Goal: Information Seeking & Learning: Compare options

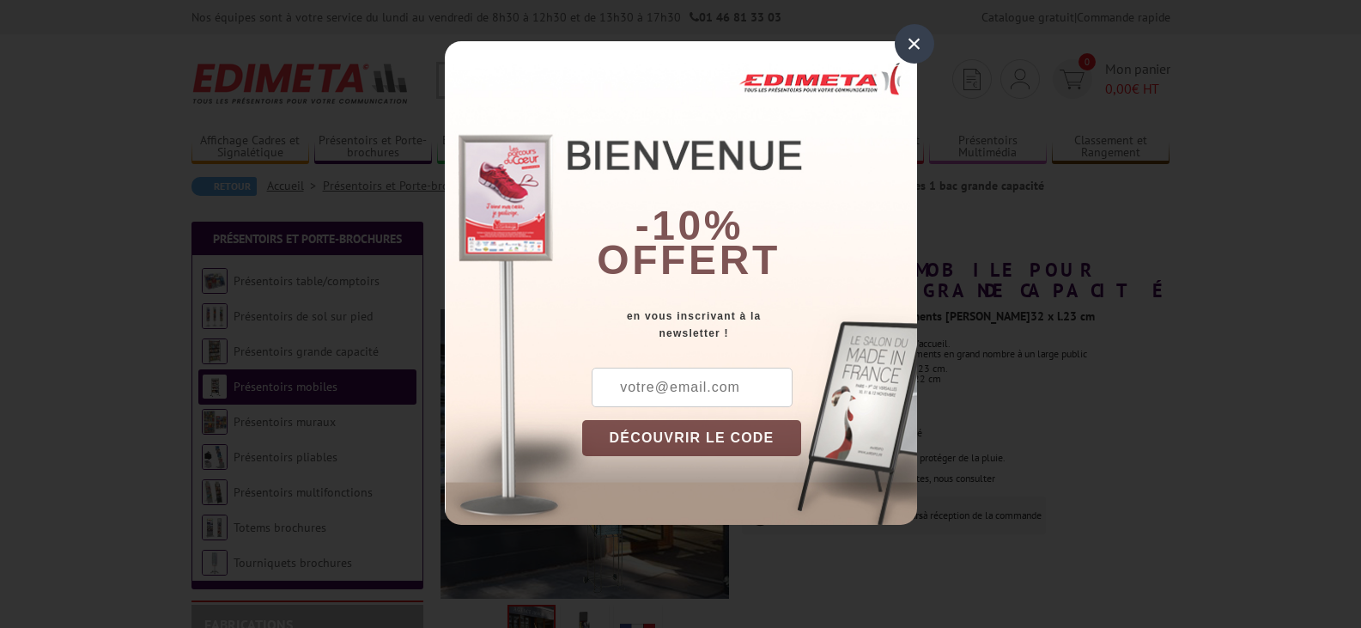
click at [914, 43] on div "×" at bounding box center [914, 43] width 39 height 39
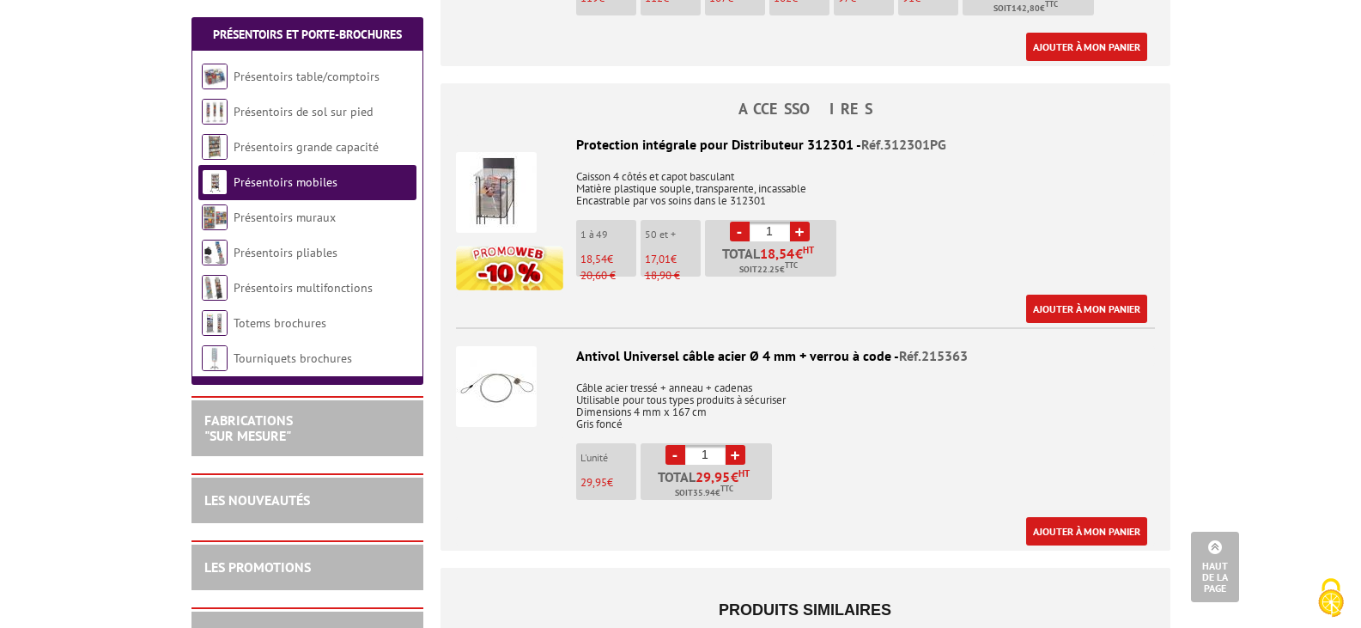
scroll to position [826, 0]
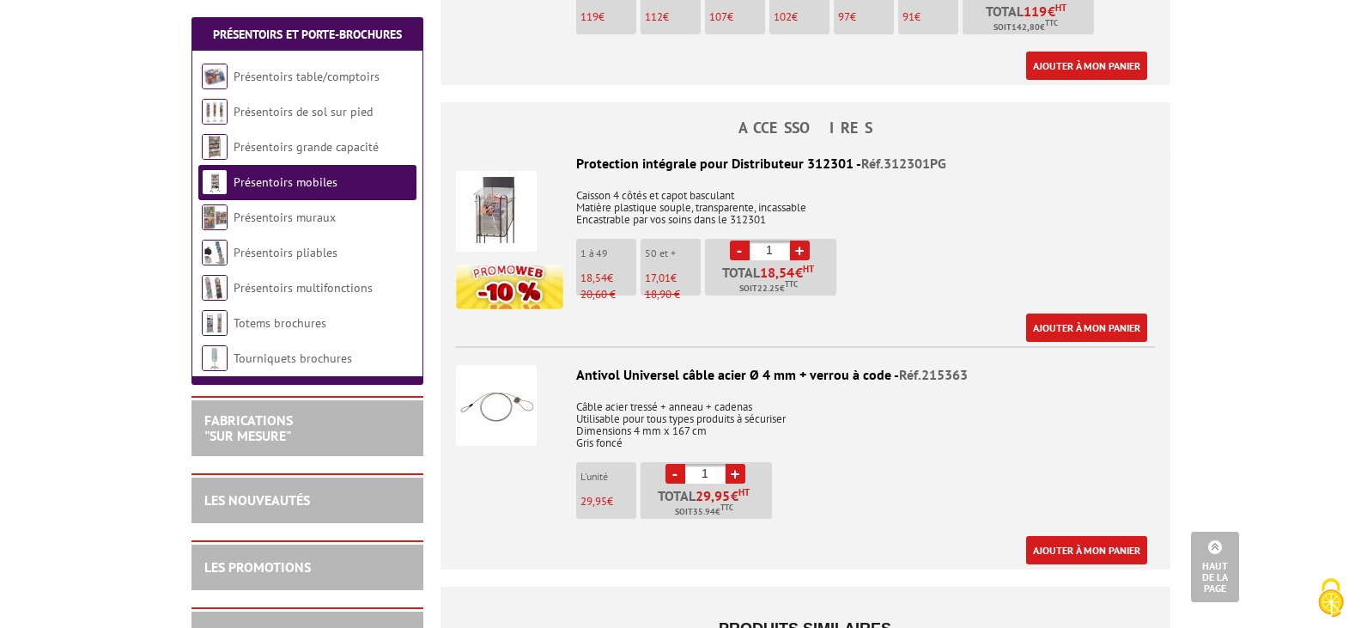
click at [500, 202] on img at bounding box center [496, 211] width 81 height 81
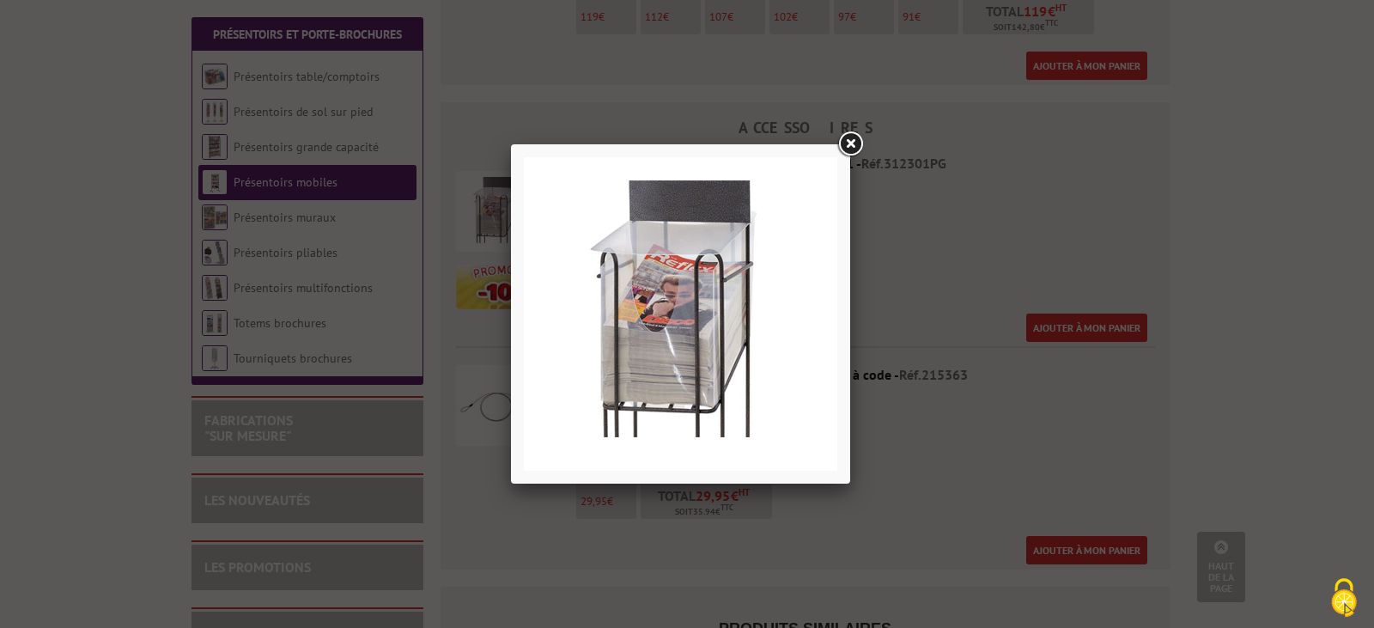
click at [853, 140] on link at bounding box center [850, 144] width 31 height 31
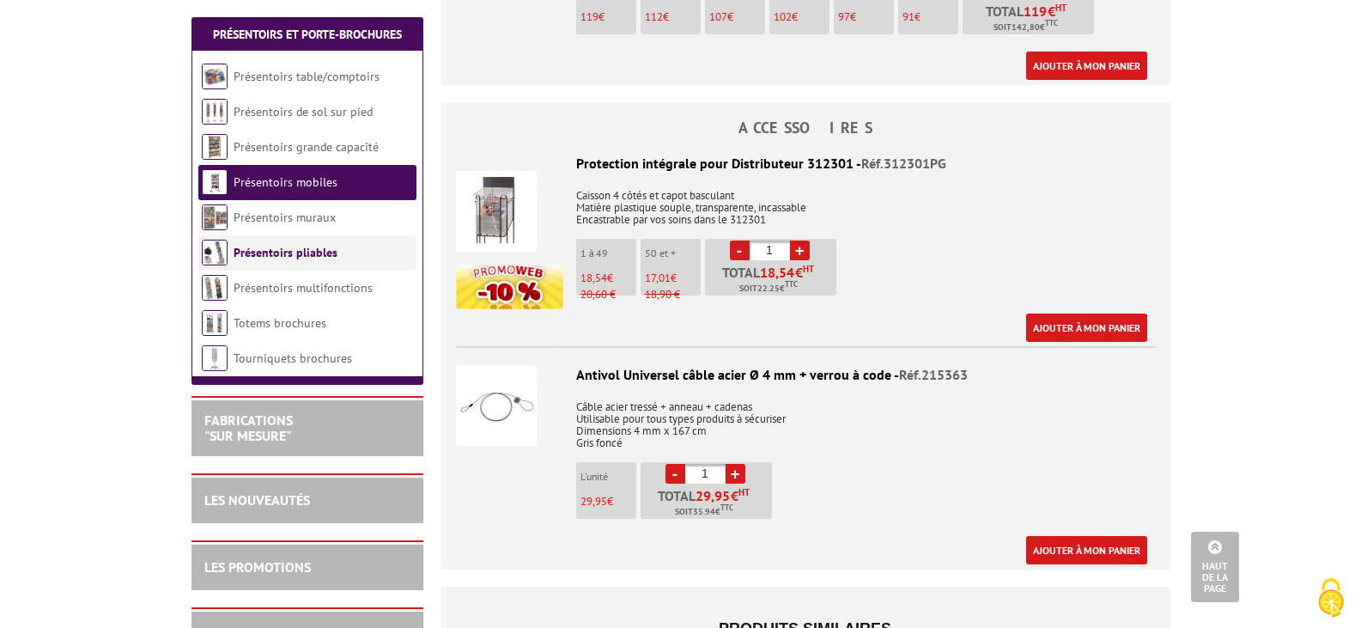
click at [270, 252] on link "Présentoirs pliables" at bounding box center [286, 252] width 104 height 15
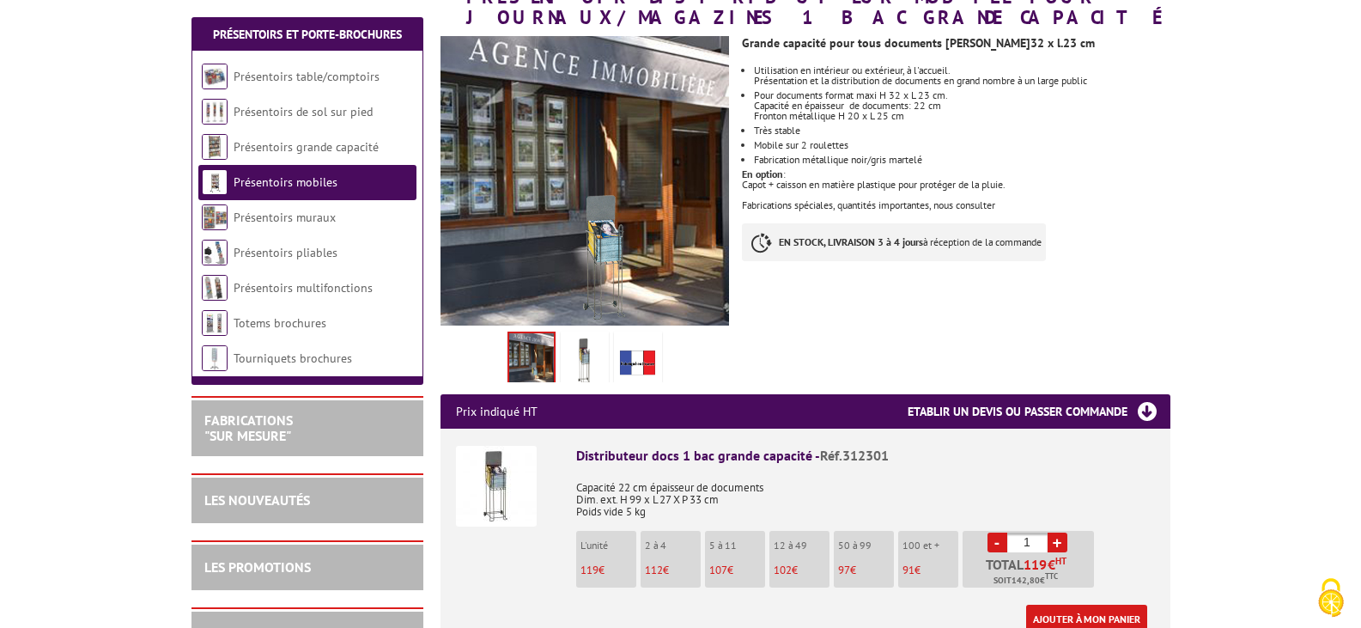
scroll to position [285, 0]
